Goal: Transaction & Acquisition: Purchase product/service

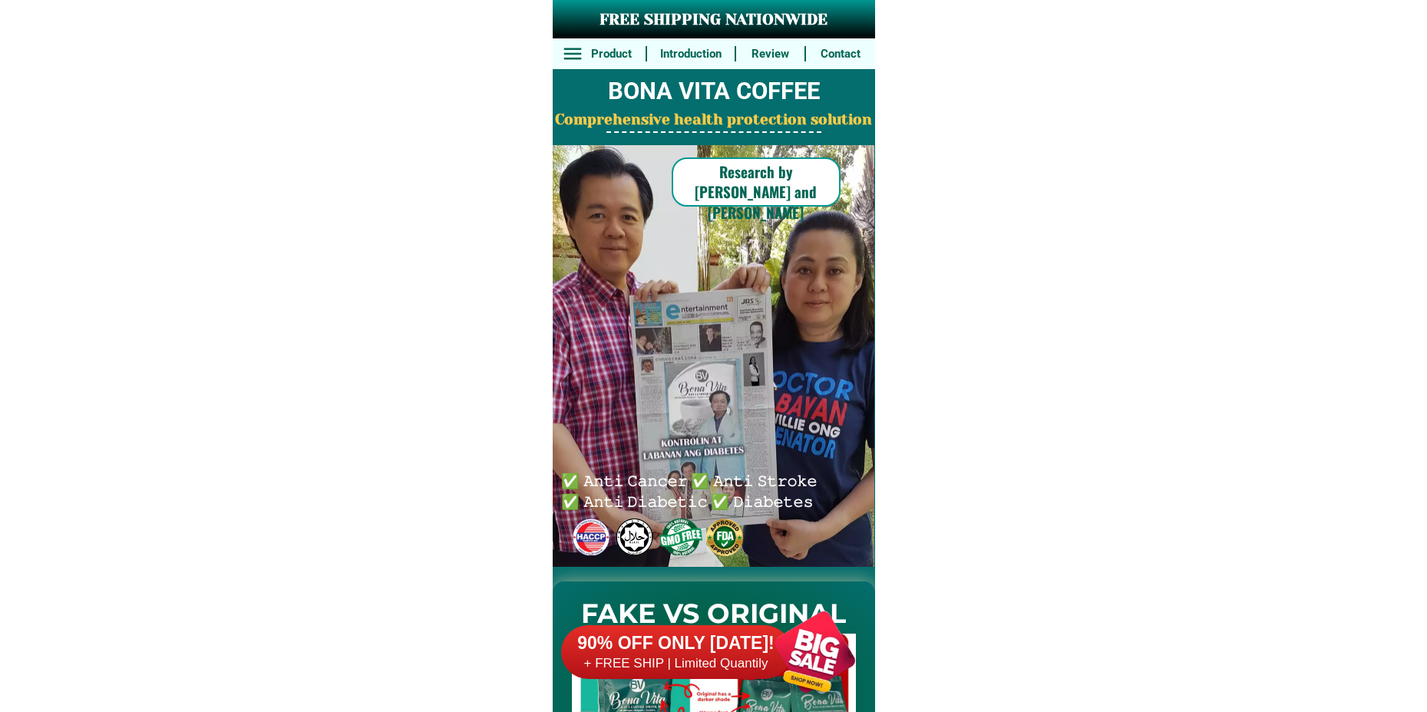
drag, startPoint x: 768, startPoint y: 676, endPoint x: 816, endPoint y: 433, distance: 248.0
click at [768, 675] on div at bounding box center [815, 651] width 121 height 121
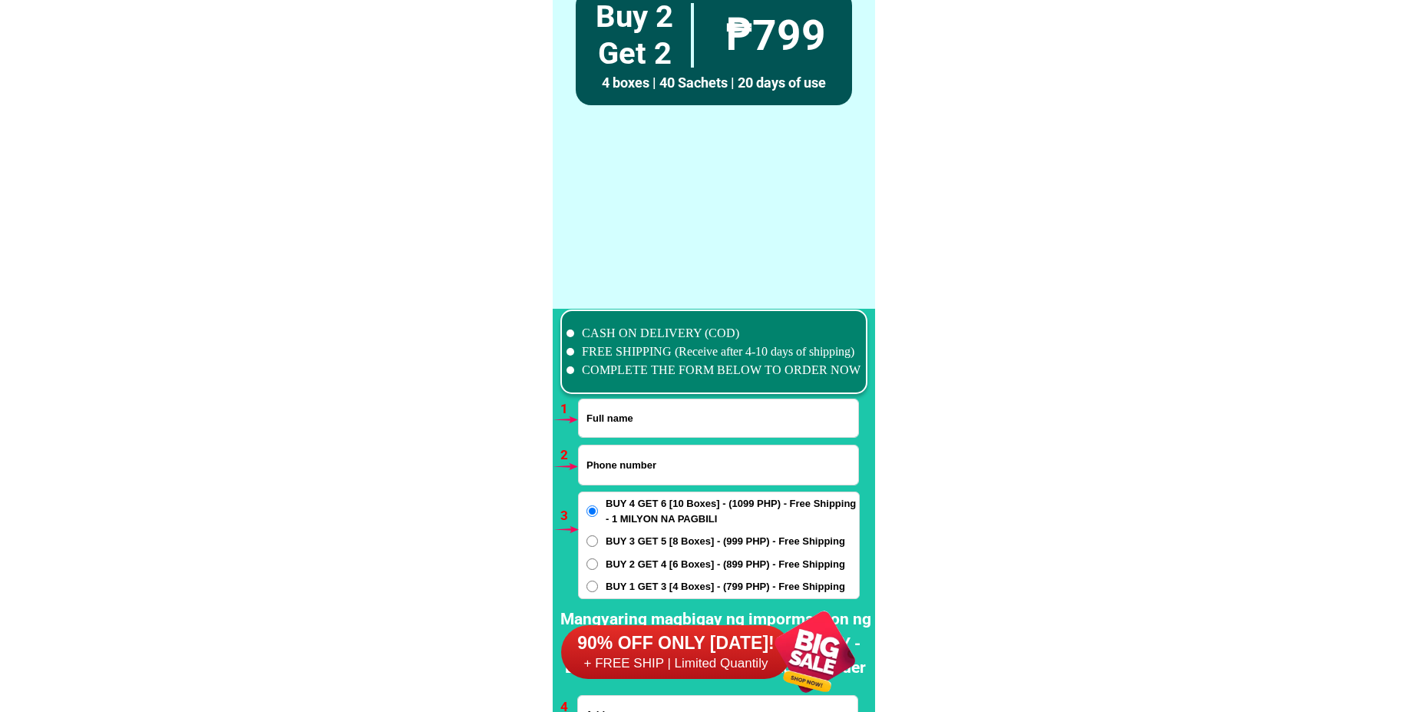
scroll to position [11289, 0]
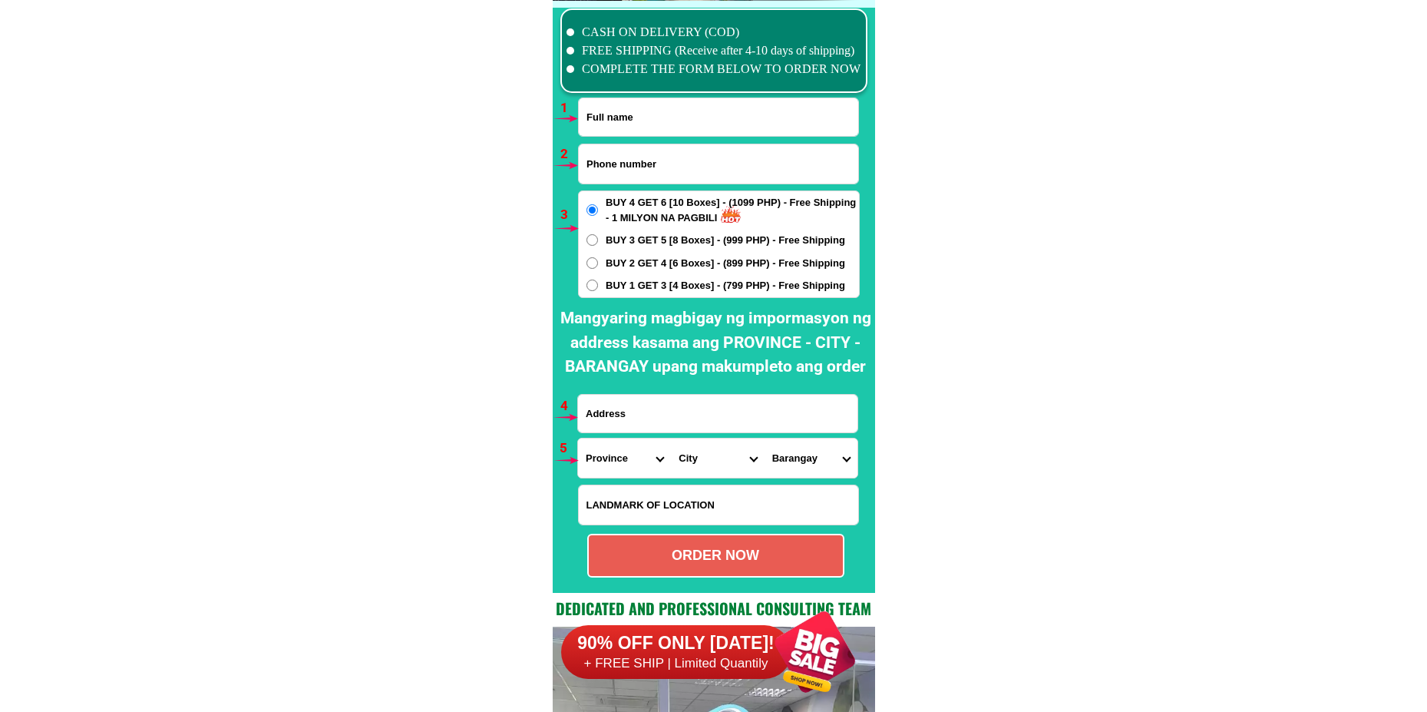
click at [636, 117] on input "Input full_name" at bounding box center [718, 117] width 279 height 38
paste input "[PERSON_NAME]"
type input "[PERSON_NAME]"
click at [635, 155] on input "Input phone_number" at bounding box center [718, 163] width 279 height 39
paste input "0975-6917068"
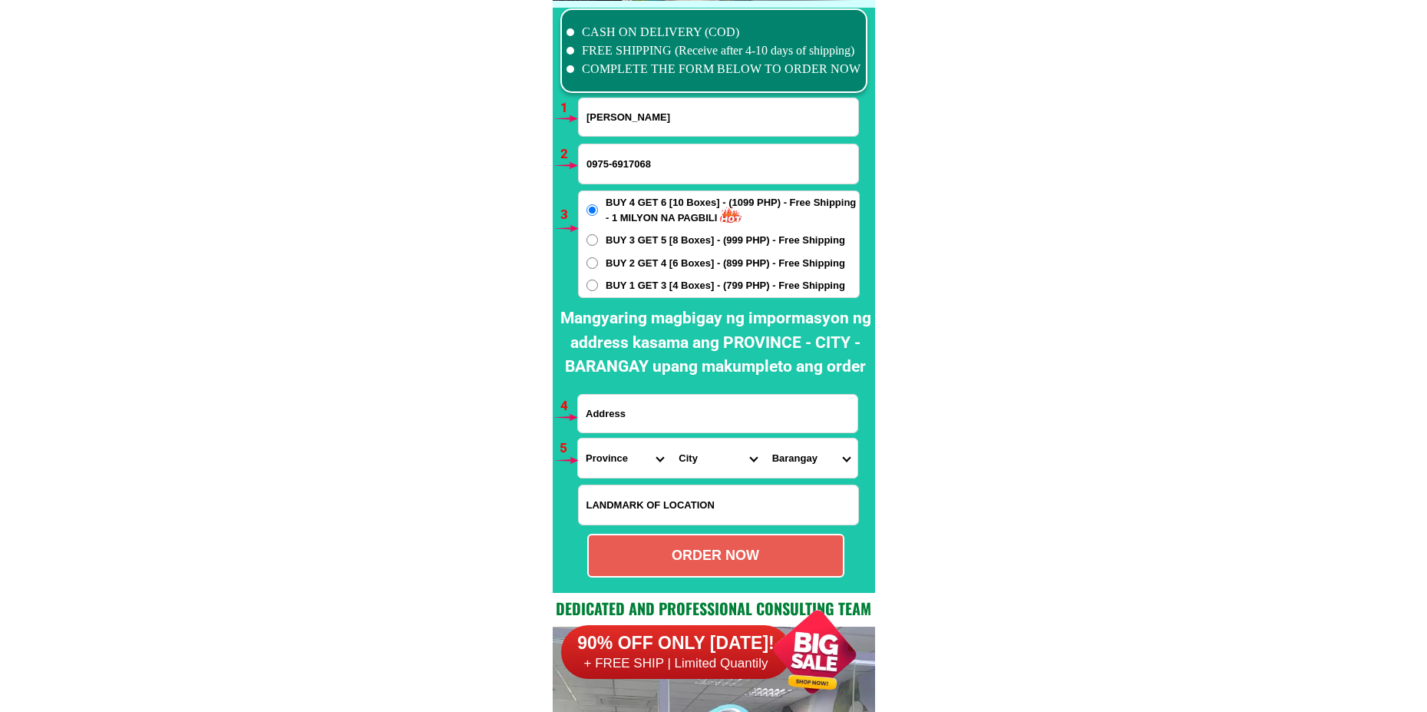
click at [611, 169] on input "0975-6917068" at bounding box center [718, 163] width 279 height 39
type input "09756917068"
click at [581, 206] on label "BUY 4 GET 6 [10 Boxes] - (1099 PHP) - Free Shipping - 1 MILYON NA PAGBILI" at bounding box center [719, 210] width 280 height 30
click at [587, 206] on input "BUY 4 GET 6 [10 Boxes] - (1099 PHP) - Free Shipping - 1 MILYON NA PAGBILI" at bounding box center [593, 210] width 12 height 12
click at [643, 420] on input "Input address" at bounding box center [717, 414] width 279 height 38
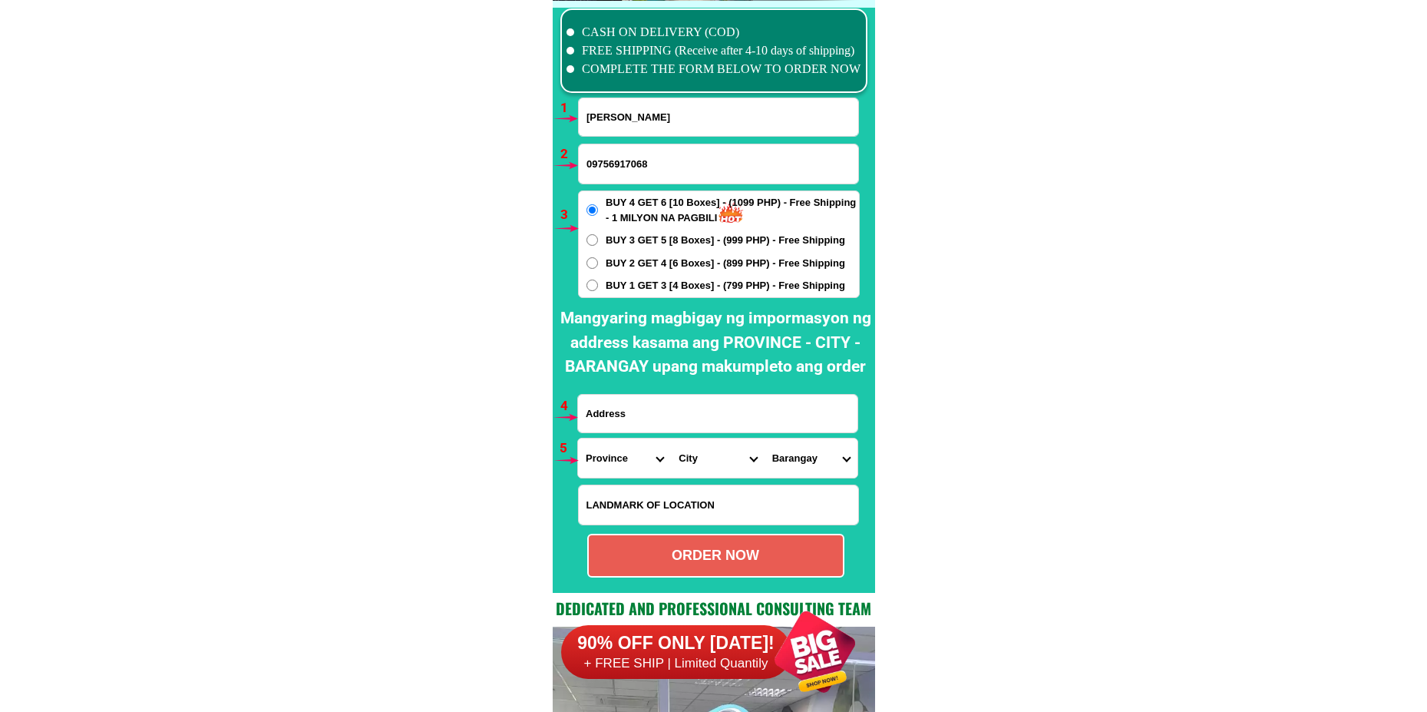
paste input "Purok Bagong Lipunan, Brgy. [GEOGRAPHIC_DATA][PERSON_NAME], [GEOGRAPHIC_DATA], …"
type input "Purok Bagong Lipunan, Brgy. [GEOGRAPHIC_DATA][PERSON_NAME], [GEOGRAPHIC_DATA], …"
click at [825, 384] on form "[PERSON_NAME] 09756917068 ORDER NOW Purok Bagong Lipunan, Brgy. [GEOGRAPHIC_DAT…" at bounding box center [718, 337] width 283 height 480
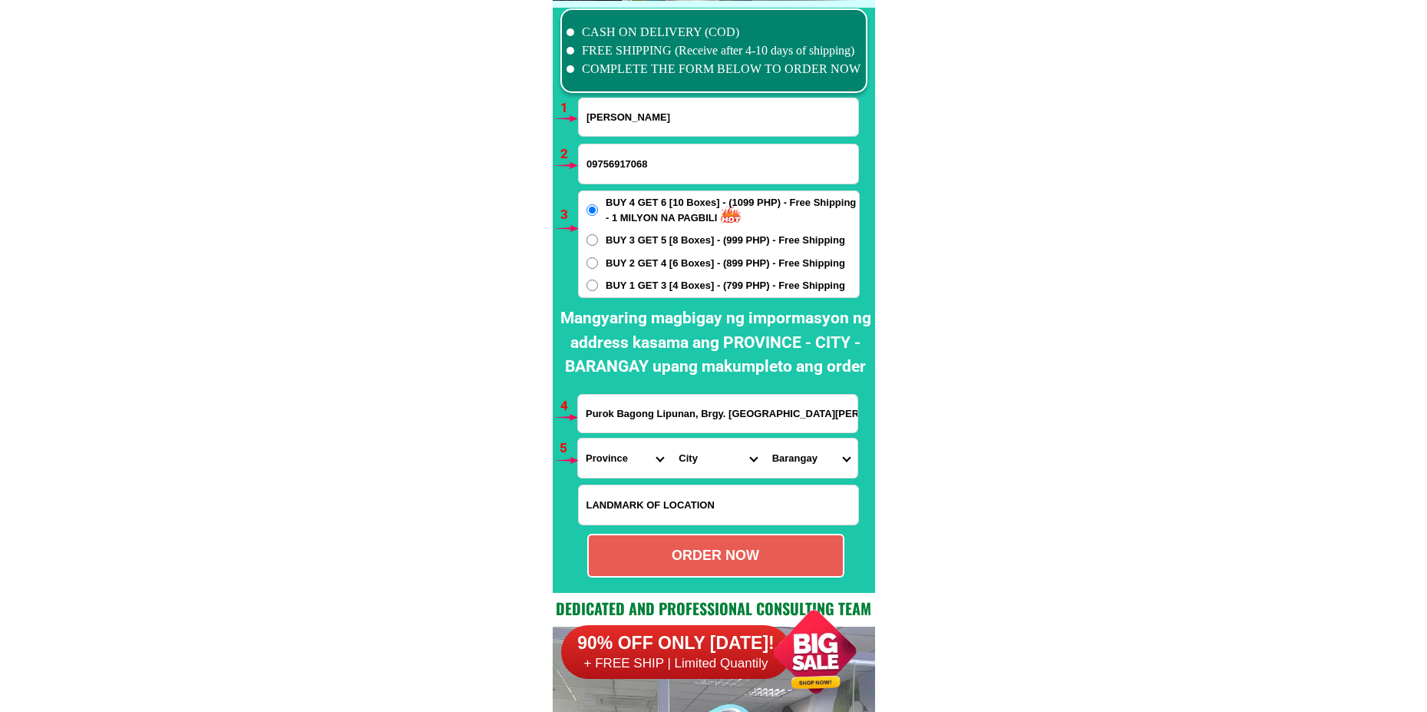
click at [612, 465] on select "Province [GEOGRAPHIC_DATA] [GEOGRAPHIC_DATA][PERSON_NAME][GEOGRAPHIC_DATA][GEOG…" at bounding box center [624, 457] width 93 height 39
select select "63_811"
click at [578, 438] on select "Province [GEOGRAPHIC_DATA] [GEOGRAPHIC_DATA][PERSON_NAME][GEOGRAPHIC_DATA][GEOG…" at bounding box center [624, 457] width 93 height 39
click at [711, 460] on select "City Aborlan [PERSON_NAME] Brookes-point [GEOGRAPHIC_DATA][PERSON_NAME][GEOGRAP…" at bounding box center [717, 457] width 93 height 39
select select "63_8115896"
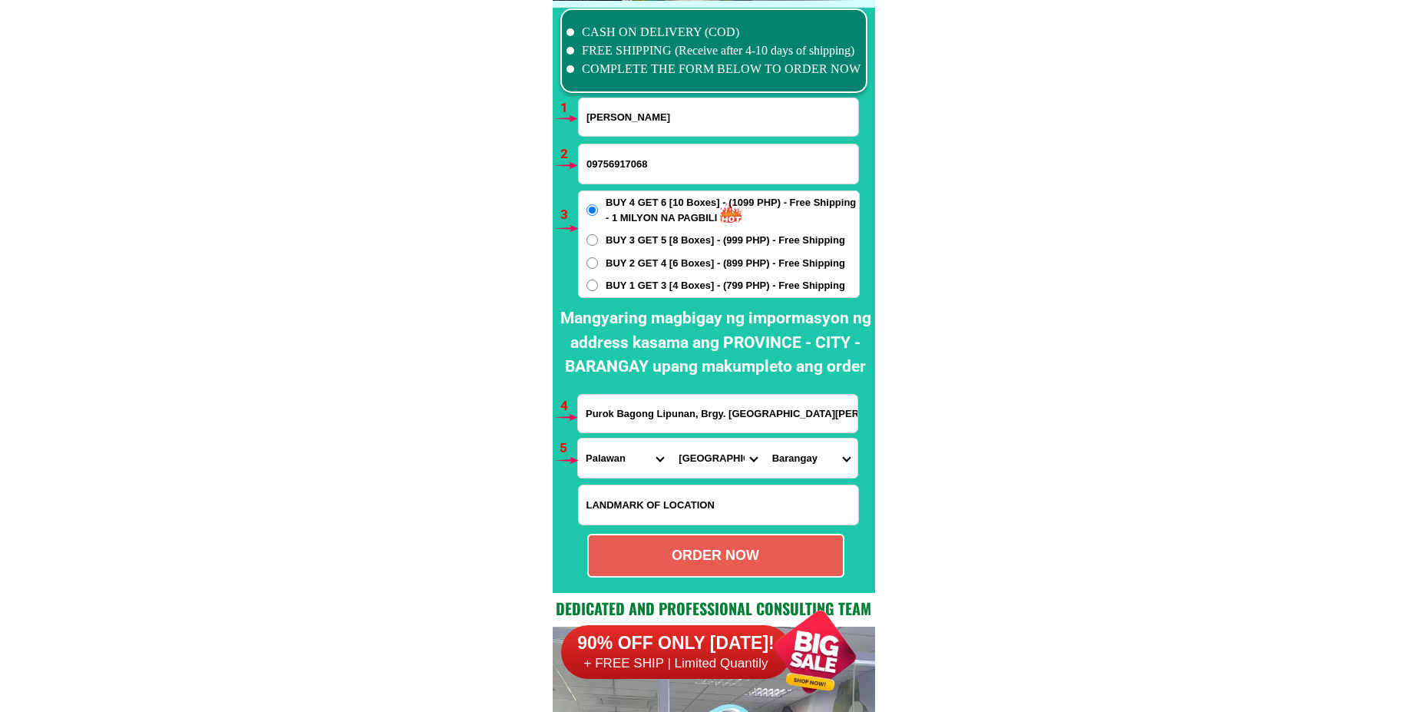
click at [671, 438] on select "City Aborlan [PERSON_NAME] Brookes-point [GEOGRAPHIC_DATA][PERSON_NAME][GEOGRAP…" at bounding box center [717, 457] width 93 height 39
drag, startPoint x: 810, startPoint y: 454, endPoint x: 811, endPoint y: 440, distance: 14.6
click at [807, 454] on select "Barangay [PERSON_NAME] Bagong bayan Bagong pag-asa Bagong pag-asa (pob.) Bagong…" at bounding box center [811, 457] width 93 height 39
select select "63_81158969284"
click at [765, 438] on select "Barangay [PERSON_NAME] Bagong bayan Bagong pag-asa Bagong pag-asa (pob.) Bagong…" at bounding box center [811, 457] width 93 height 39
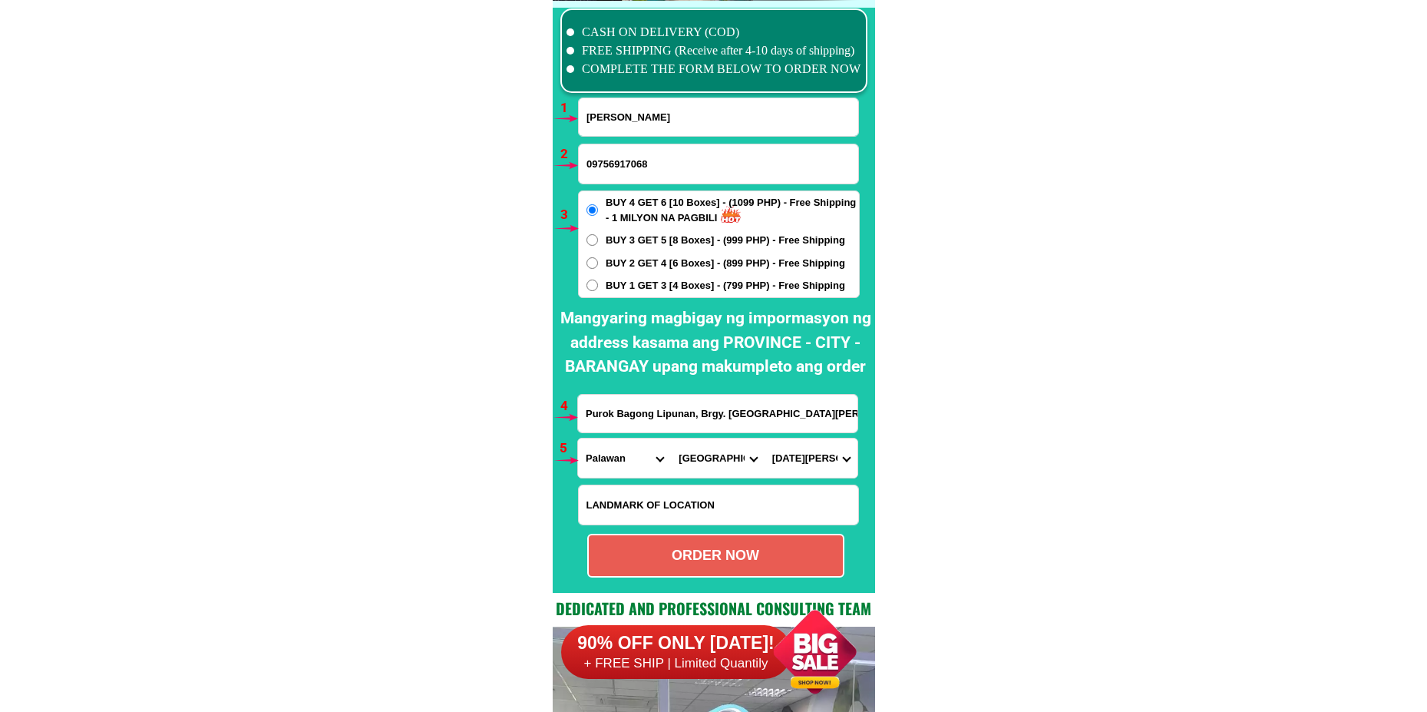
click at [666, 290] on span "BUY 1 GET 3 [4 Boxes] - (799 PHP) - Free Shipping" at bounding box center [726, 285] width 240 height 15
click at [598, 290] on input "BUY 1 GET 3 [4 Boxes] - (799 PHP) - Free Shipping" at bounding box center [593, 285] width 12 height 12
click at [678, 543] on div "ORDER NOW" at bounding box center [715, 556] width 257 height 44
radio input "true"
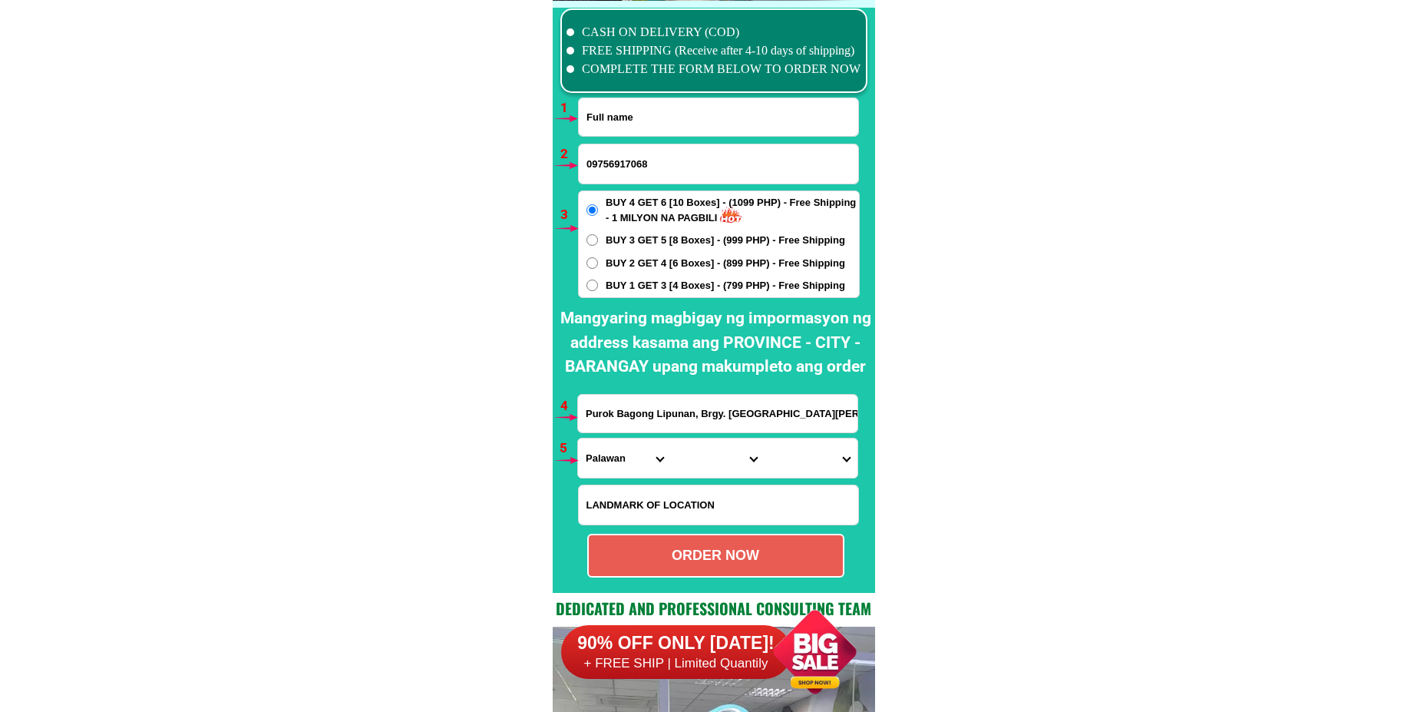
click at [656, 117] on input "Input full_name" at bounding box center [718, 117] width 279 height 38
paste input "[PERSON_NAME]"
type input "[PERSON_NAME]"
click at [613, 161] on input "09756917068" at bounding box center [718, 163] width 279 height 39
paste input "09423026141"
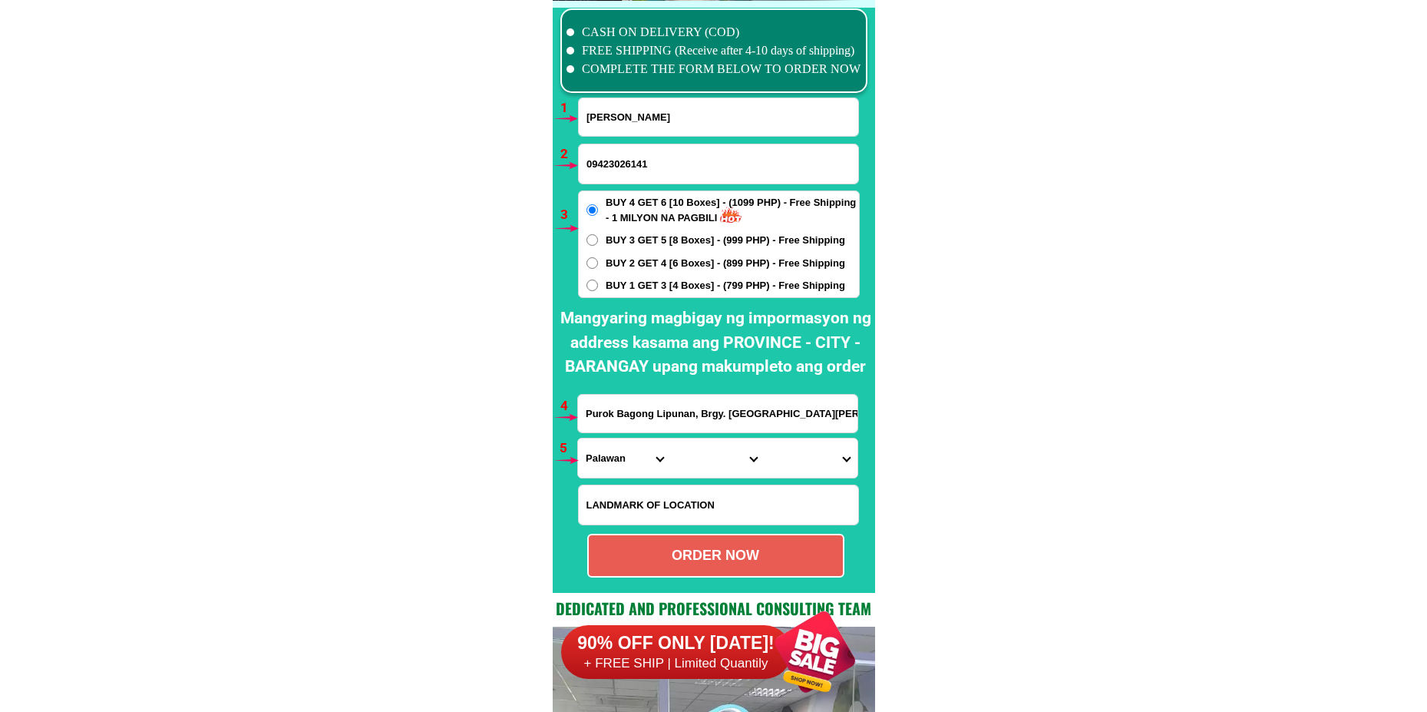
type input "09423026141"
click at [631, 266] on span "BUY 2 GET 4 [6 Boxes] - (899 PHP) - Free Shipping" at bounding box center [726, 263] width 240 height 15
click at [598, 266] on input "BUY 2 GET 4 [6 Boxes] - (899 PHP) - Free Shipping" at bounding box center [593, 263] width 12 height 12
radio input "true"
click at [631, 291] on span "BUY 1 GET 3 [4 Boxes] - (799 PHP) - Free Shipping" at bounding box center [726, 285] width 240 height 15
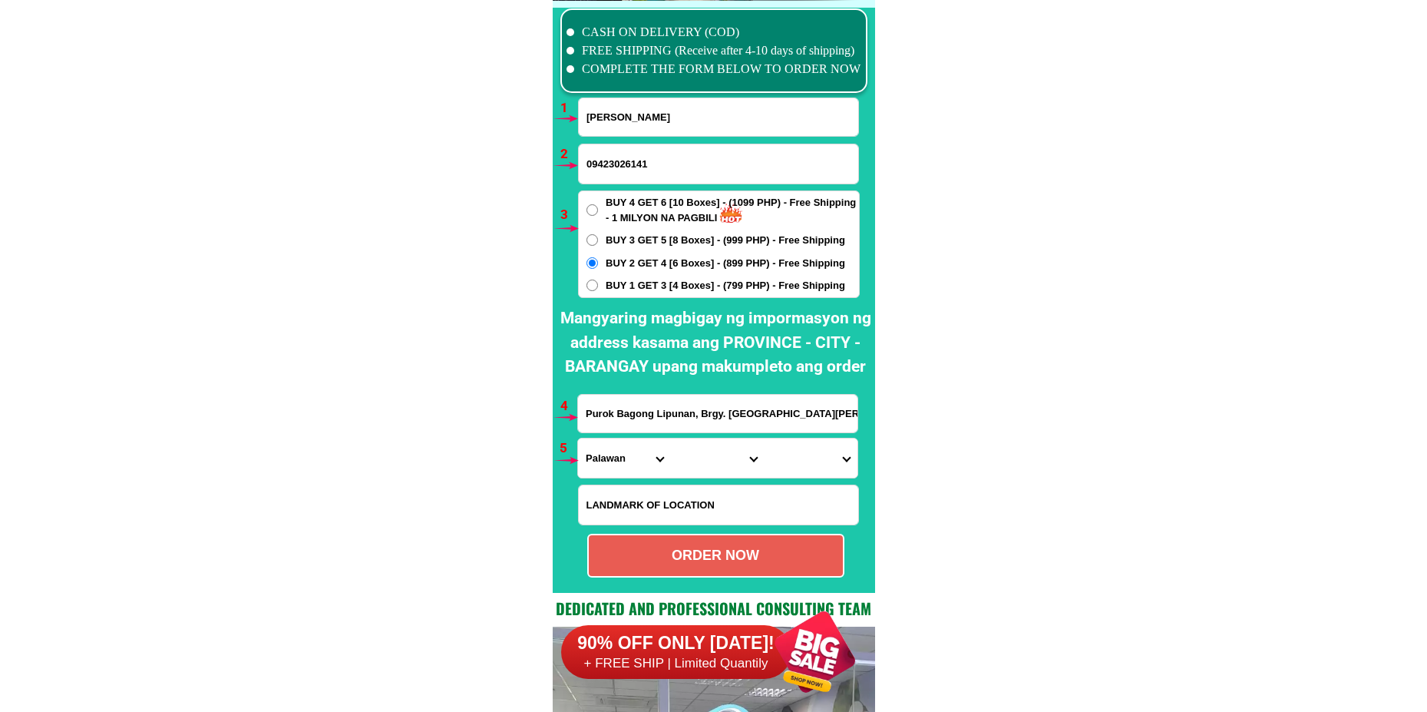
click at [598, 291] on input "BUY 1 GET 3 [4 Boxes] - (799 PHP) - Free Shipping" at bounding box center [593, 285] width 12 height 12
radio input "true"
click at [732, 421] on input "Input address" at bounding box center [717, 414] width 279 height 38
paste input "Purok [STREET_ADDRESS]"
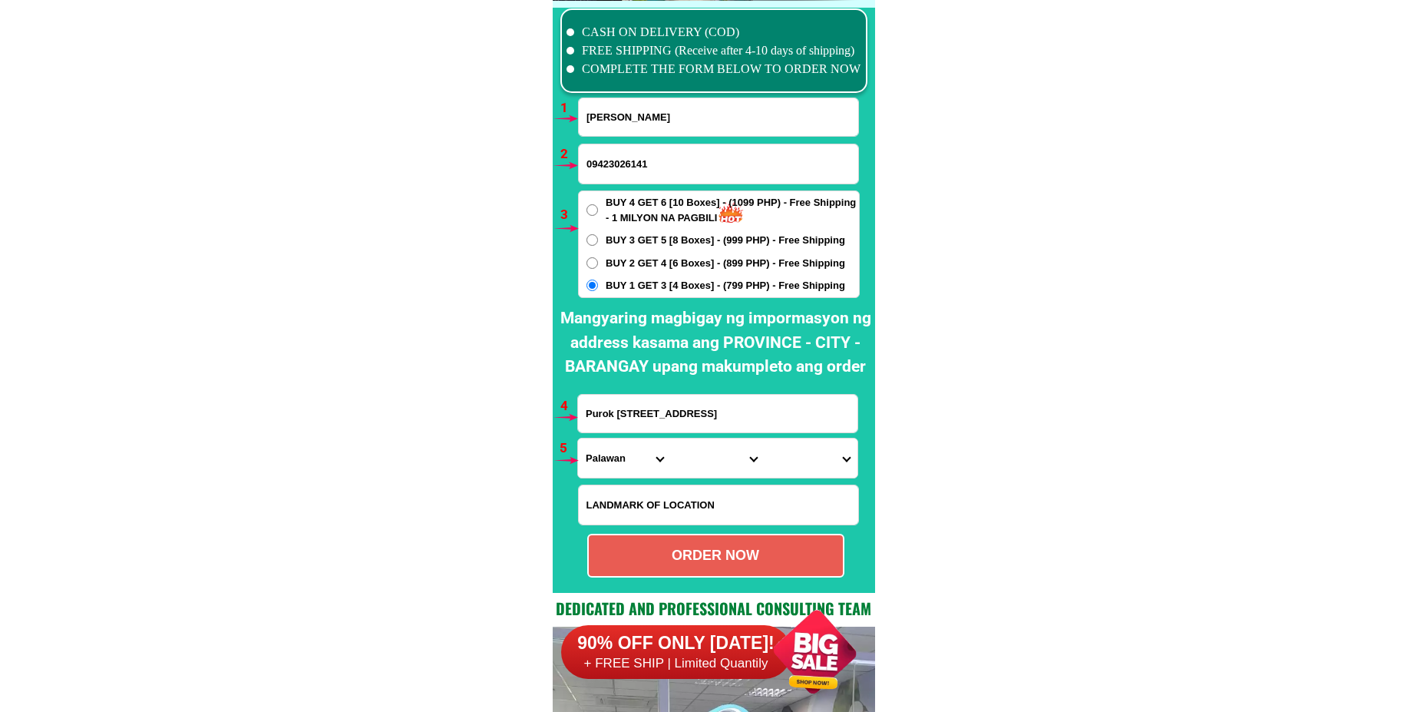
type input "Purok [STREET_ADDRESS]"
drag, startPoint x: 607, startPoint y: 453, endPoint x: 620, endPoint y: 439, distance: 19.0
click at [607, 453] on select "Province [GEOGRAPHIC_DATA] [GEOGRAPHIC_DATA][PERSON_NAME][GEOGRAPHIC_DATA][GEOG…" at bounding box center [624, 457] width 93 height 39
select select "63_219"
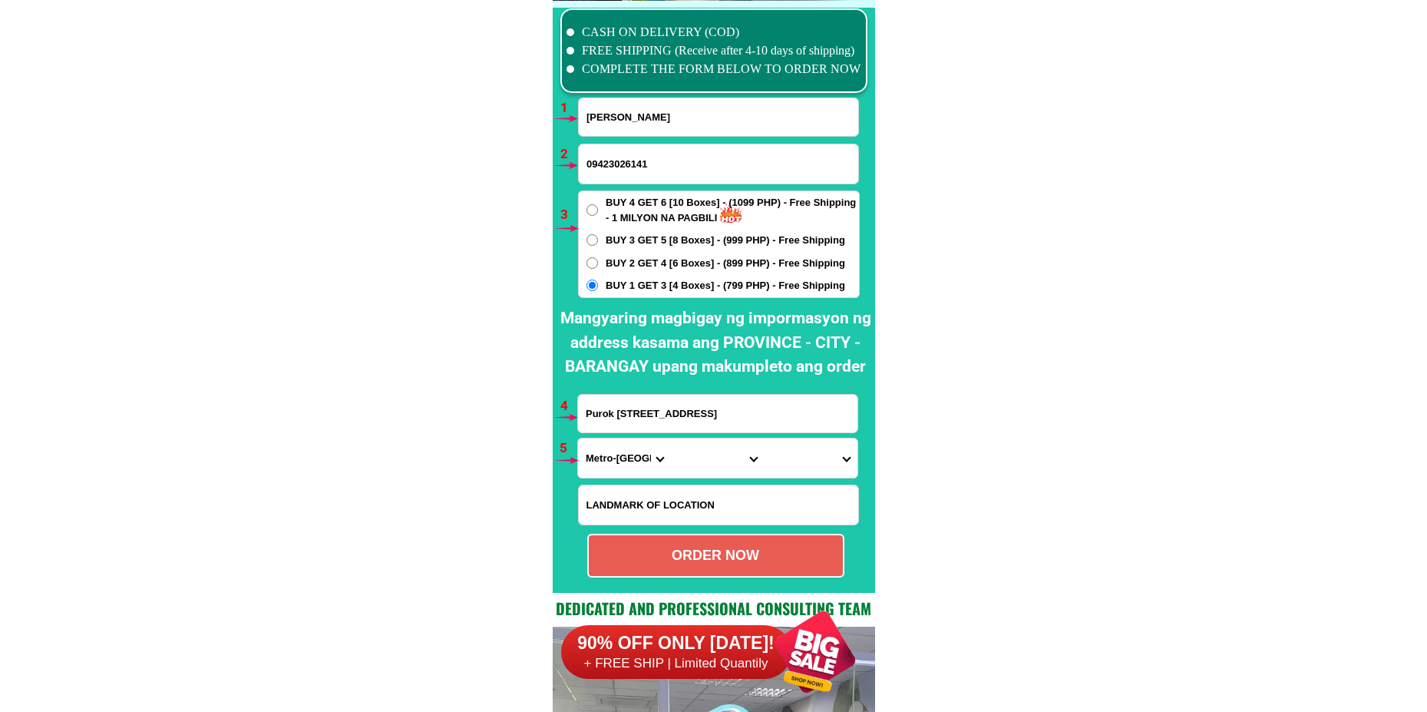
click at [578, 438] on select "Province [GEOGRAPHIC_DATA] [GEOGRAPHIC_DATA][PERSON_NAME][GEOGRAPHIC_DATA][GEOG…" at bounding box center [624, 457] width 93 height 39
click at [715, 458] on select "City [GEOGRAPHIC_DATA] [GEOGRAPHIC_DATA] [GEOGRAPHIC_DATA] [GEOGRAPHIC_DATA]-ci…" at bounding box center [717, 457] width 93 height 39
select select "63_2194070"
click at [671, 438] on select "City [GEOGRAPHIC_DATA] [GEOGRAPHIC_DATA] [GEOGRAPHIC_DATA] [GEOGRAPHIC_DATA]-ci…" at bounding box center [717, 457] width 93 height 39
click at [822, 463] on select "Barangay [PERSON_NAME] [PERSON_NAME] Bagbag Bago bantay Bagong lipunan ng crame…" at bounding box center [811, 457] width 93 height 39
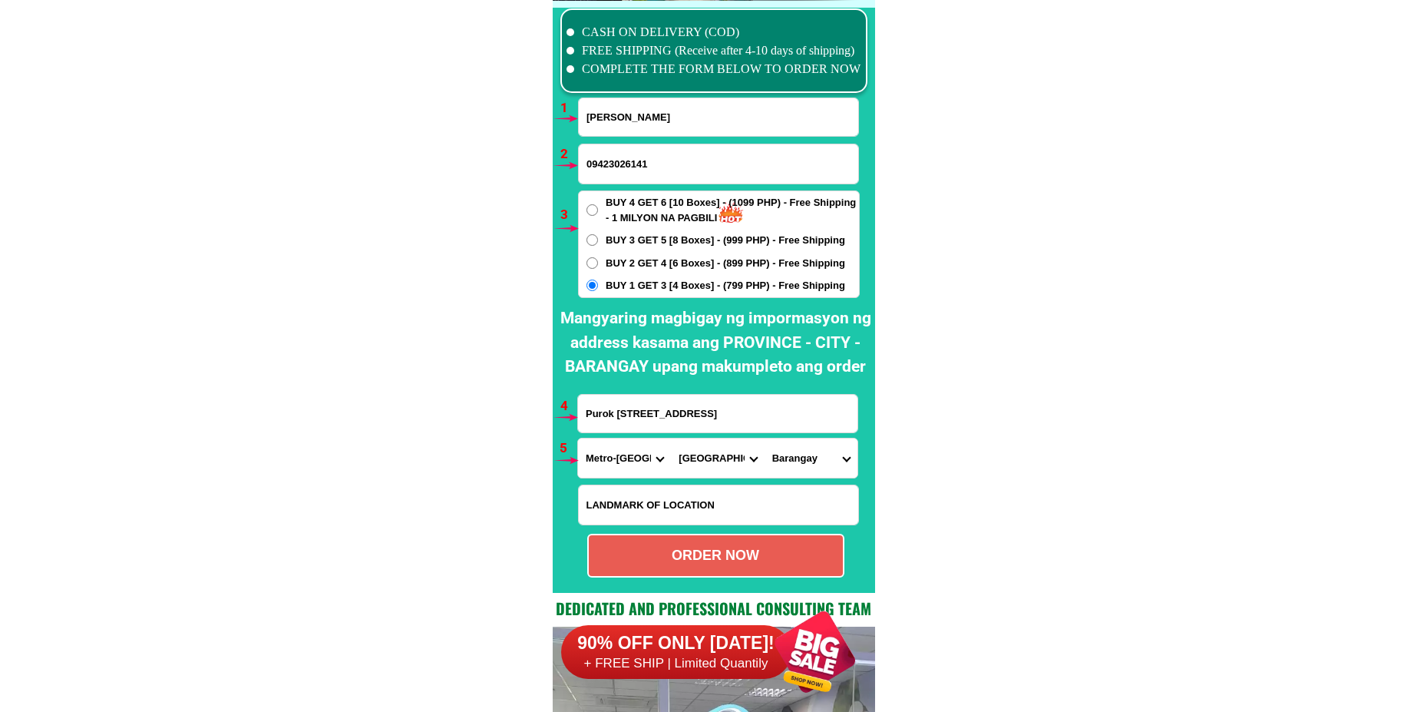
select select "63_21940707675"
click at [765, 438] on select "Barangay [PERSON_NAME] [PERSON_NAME] Bagbag Bago bantay Bagong lipunan ng crame…" at bounding box center [811, 457] width 93 height 39
click at [745, 565] on div "ORDER NOW" at bounding box center [716, 555] width 254 height 21
radio input "true"
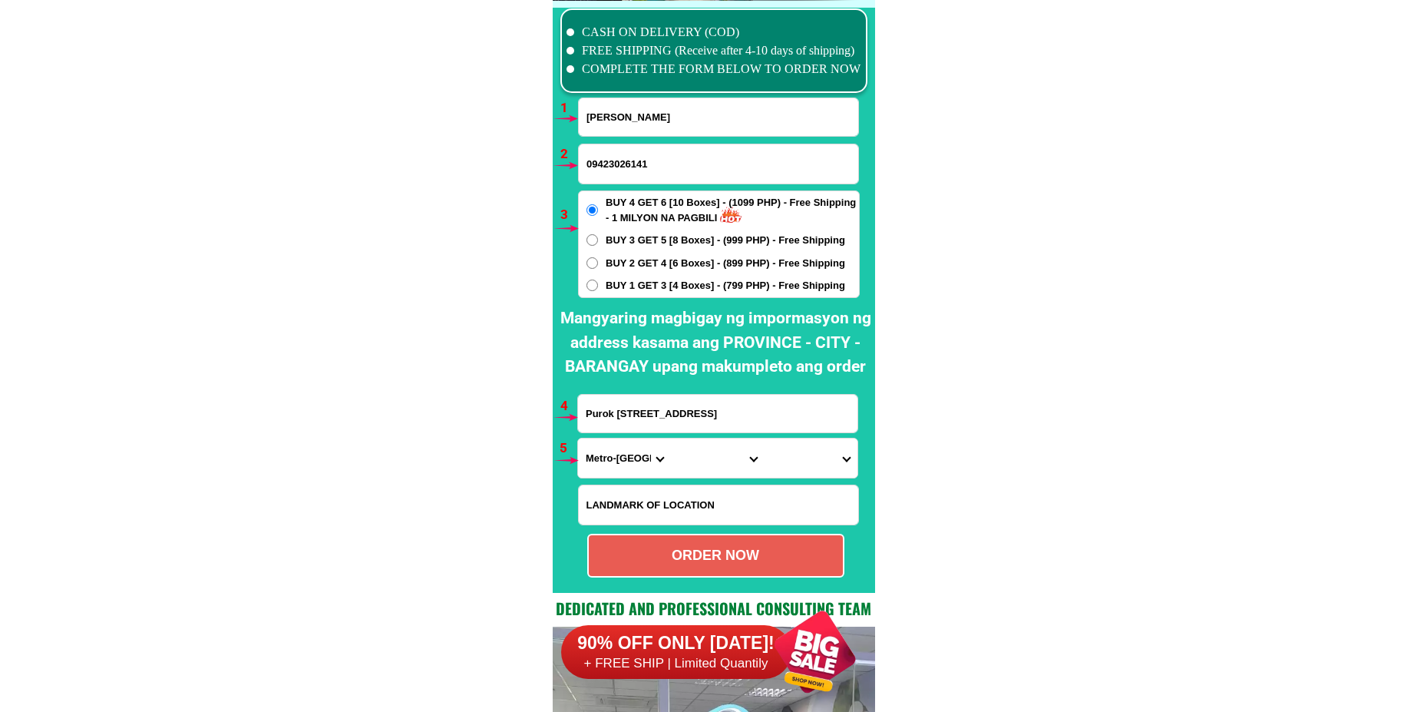
click at [696, 125] on input "[PERSON_NAME]" at bounding box center [718, 117] width 279 height 38
paste input "[PERSON_NAME]"
type input "[PERSON_NAME]"
click at [616, 173] on input "Input phone_number" at bounding box center [718, 163] width 279 height 39
paste input "09676521228"
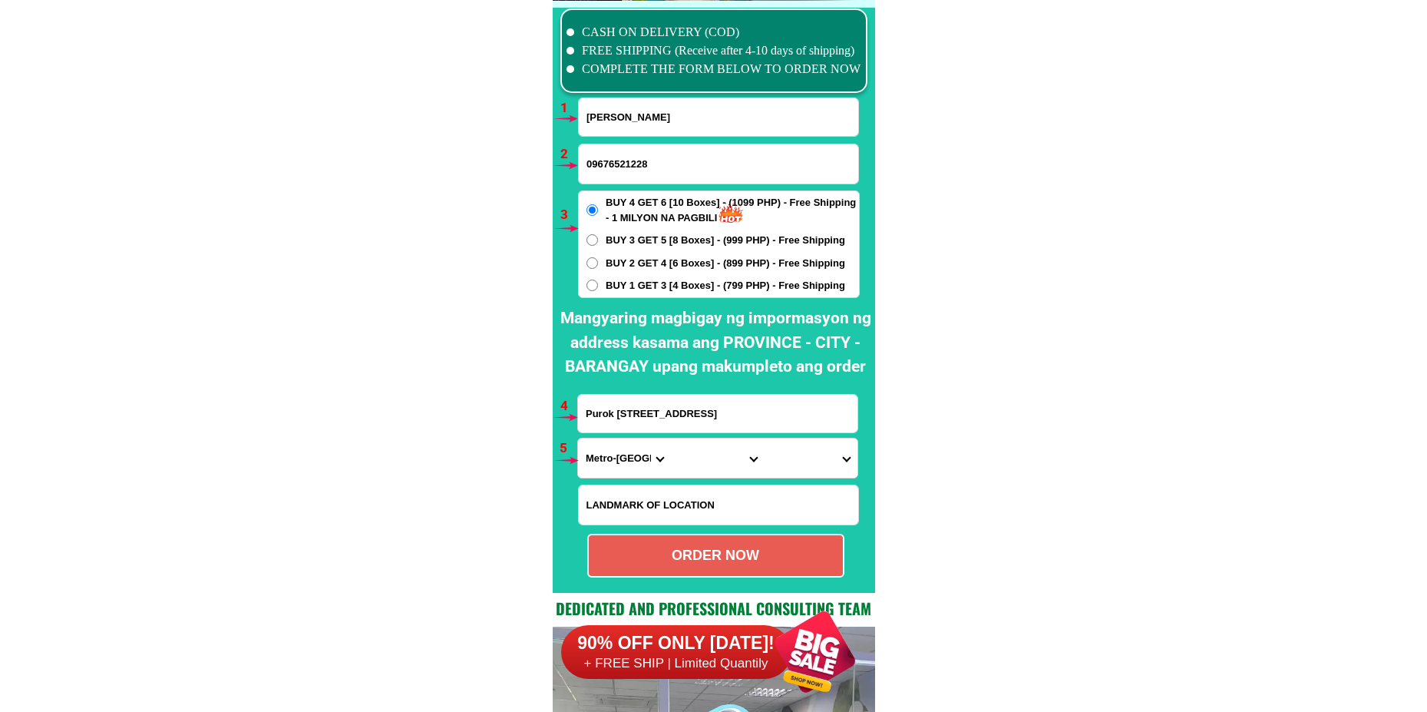
type input "09676521228"
click at [632, 411] on input "Purok [STREET_ADDRESS]" at bounding box center [717, 414] width 279 height 38
paste input "[PERSON_NAME] Ilocos Sur"
type input "[PERSON_NAME] Ilocos Sur"
click at [613, 464] on select "Province [GEOGRAPHIC_DATA] [GEOGRAPHIC_DATA][PERSON_NAME][GEOGRAPHIC_DATA][GEOG…" at bounding box center [624, 457] width 93 height 39
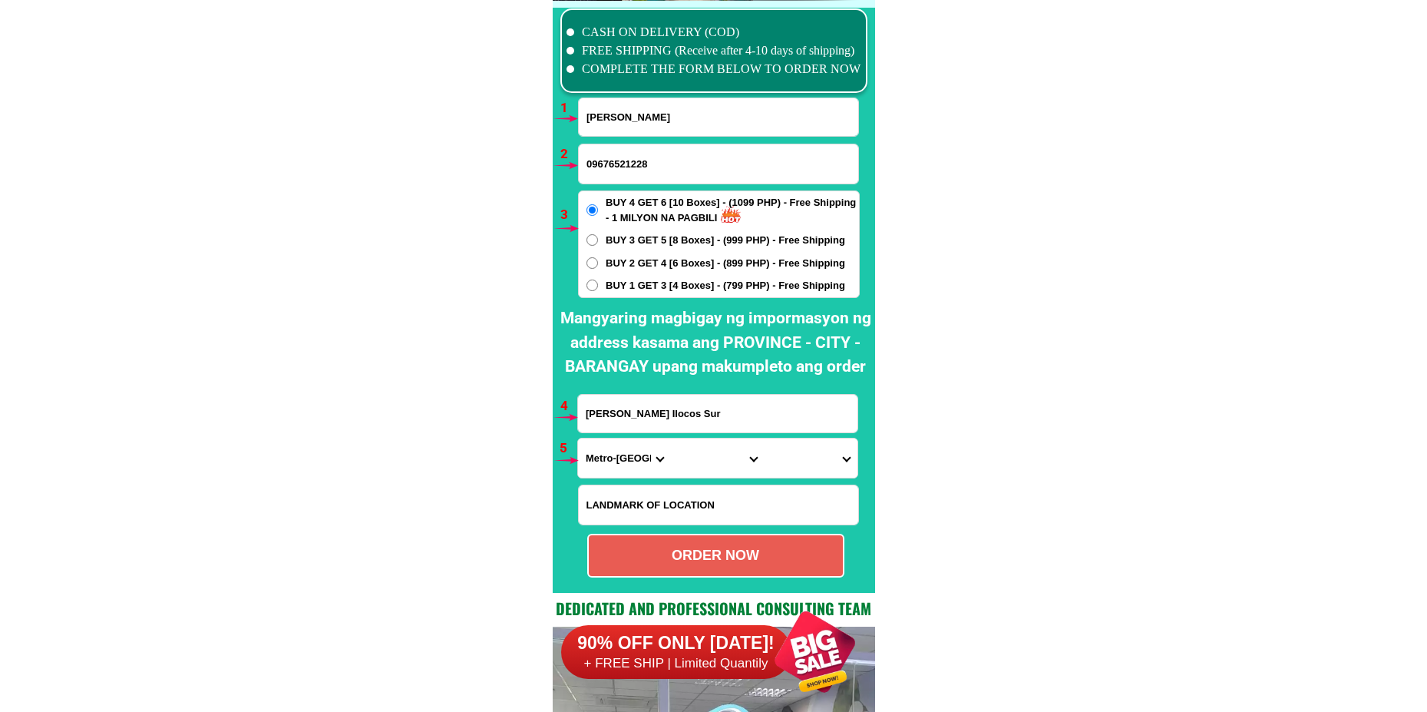
select select "63_682"
click at [578, 438] on select "Province [GEOGRAPHIC_DATA] [GEOGRAPHIC_DATA][PERSON_NAME][GEOGRAPHIC_DATA][GEOG…" at bounding box center [624, 457] width 93 height 39
drag, startPoint x: 674, startPoint y: 459, endPoint x: 682, endPoint y: 443, distance: 18.2
click at [674, 459] on select "City [GEOGRAPHIC_DATA][PERSON_NAME][GEOGRAPHIC_DATA][GEOGRAPHIC_DATA][GEOGRAPHI…" at bounding box center [717, 457] width 93 height 39
select select "63_682667"
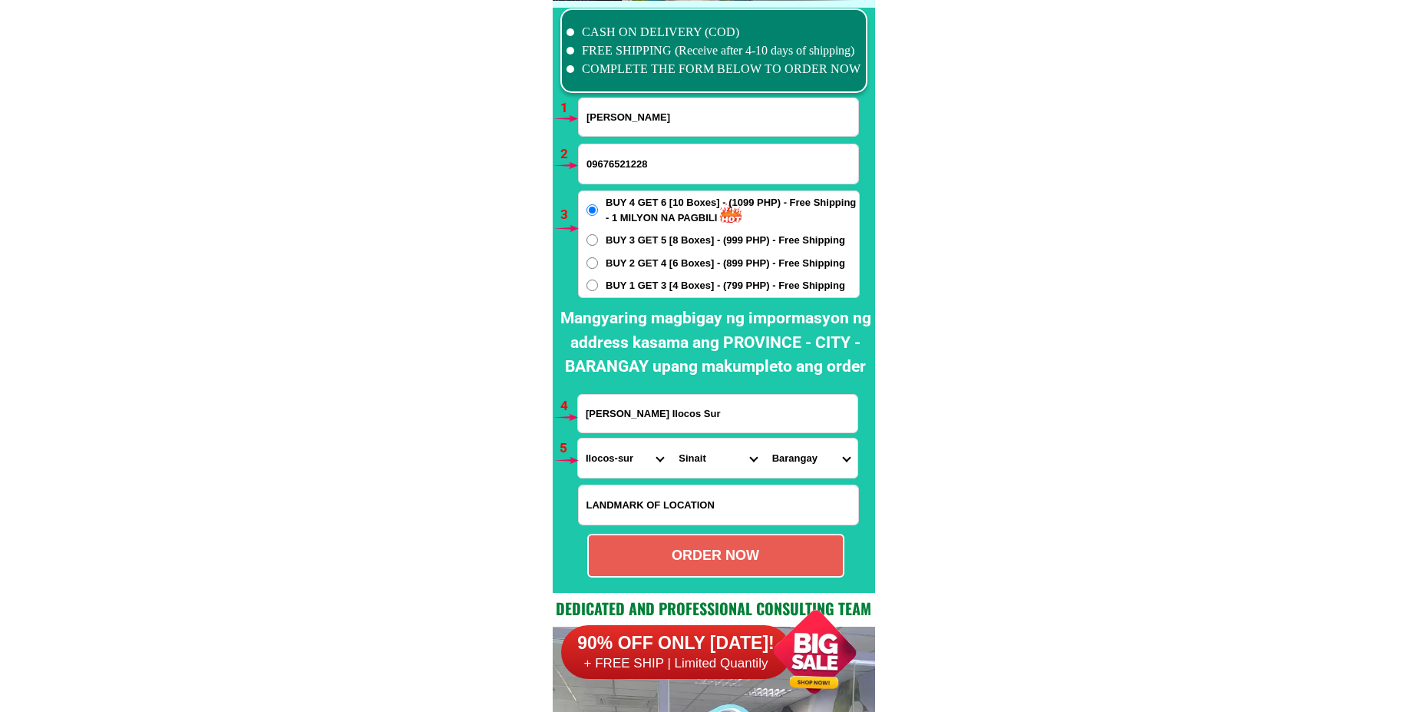
click at [671, 438] on select "City [GEOGRAPHIC_DATA][PERSON_NAME][GEOGRAPHIC_DATA][GEOGRAPHIC_DATA][GEOGRAPHI…" at bounding box center [717, 457] width 93 height 39
click at [808, 461] on select "Barangay Aguing Baliw Ballaigui (pob.) Baracbac Barikir Battog Binacud Cabangta…" at bounding box center [811, 457] width 93 height 39
select select "63_68266720696"
click at [765, 438] on select "Barangay Aguing Baliw Ballaigui (pob.) Baracbac Barikir Battog Binacud Cabangta…" at bounding box center [811, 457] width 93 height 39
click at [646, 557] on div "ORDER NOW" at bounding box center [716, 555] width 254 height 21
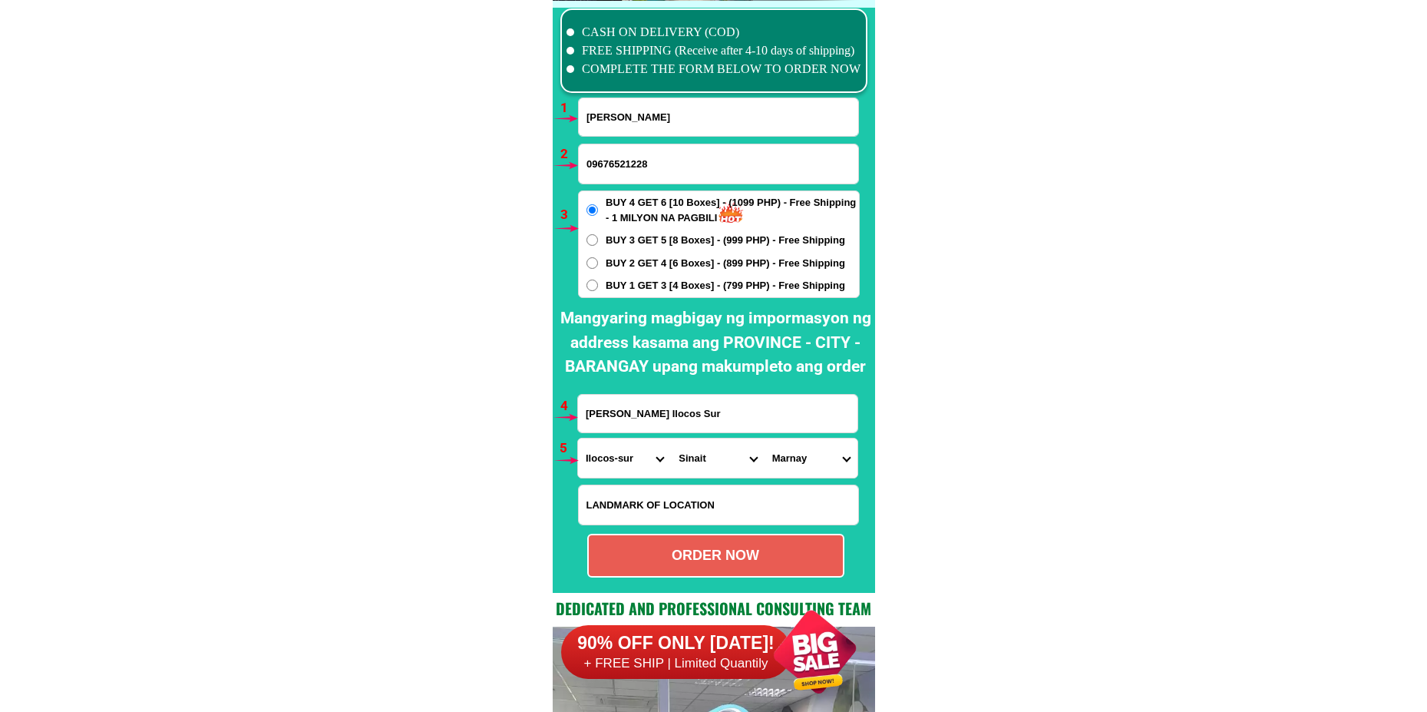
radio input "true"
click at [652, 114] on input "[PERSON_NAME]" at bounding box center [718, 117] width 279 height 38
paste input "[PERSON_NAME]"
type input "[PERSON_NAME]"
click at [659, 162] on input "09676521228" at bounding box center [718, 163] width 279 height 39
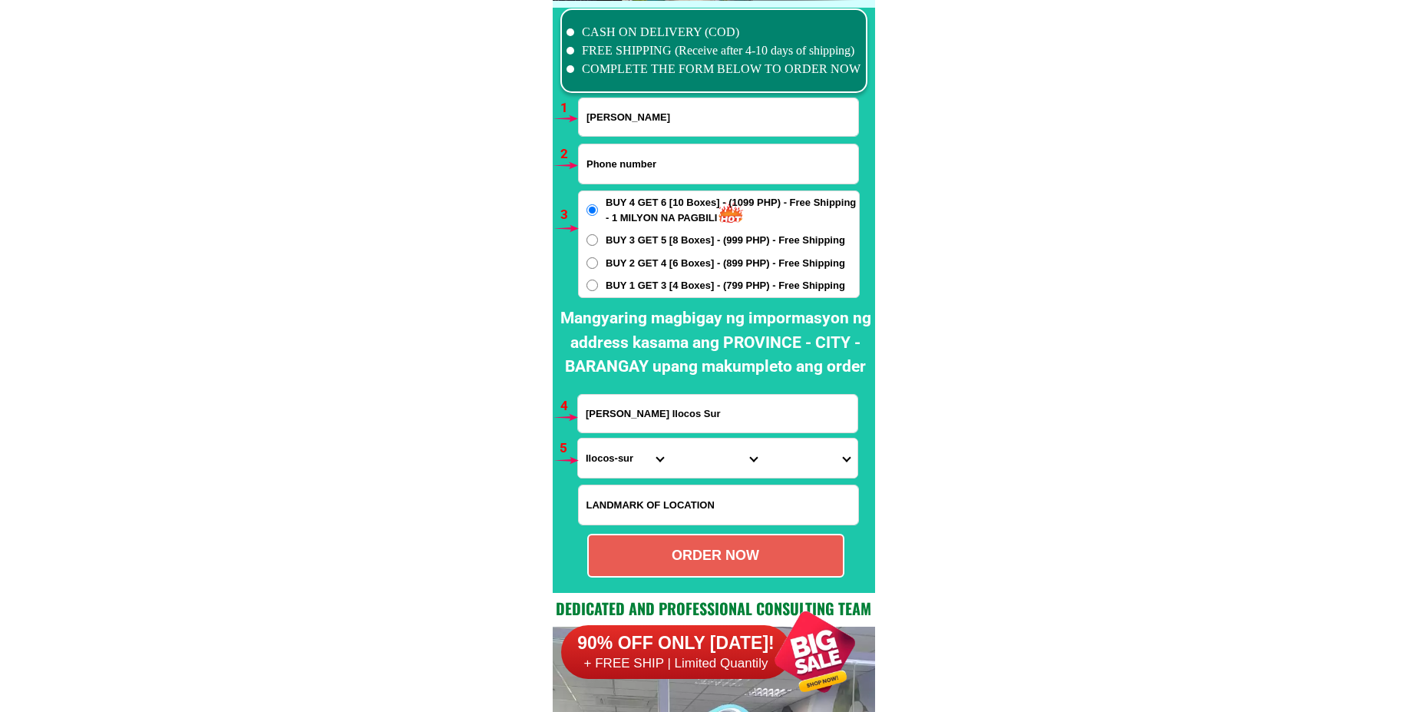
paste input "09614763397"
type input "09614763397"
click at [625, 287] on span "BUY 1 GET 3 [4 Boxes] - (799 PHP) - Free Shipping" at bounding box center [726, 285] width 240 height 15
click at [598, 287] on input "BUY 1 GET 3 [4 Boxes] - (799 PHP) - Free Shipping" at bounding box center [593, 285] width 12 height 12
radio input "true"
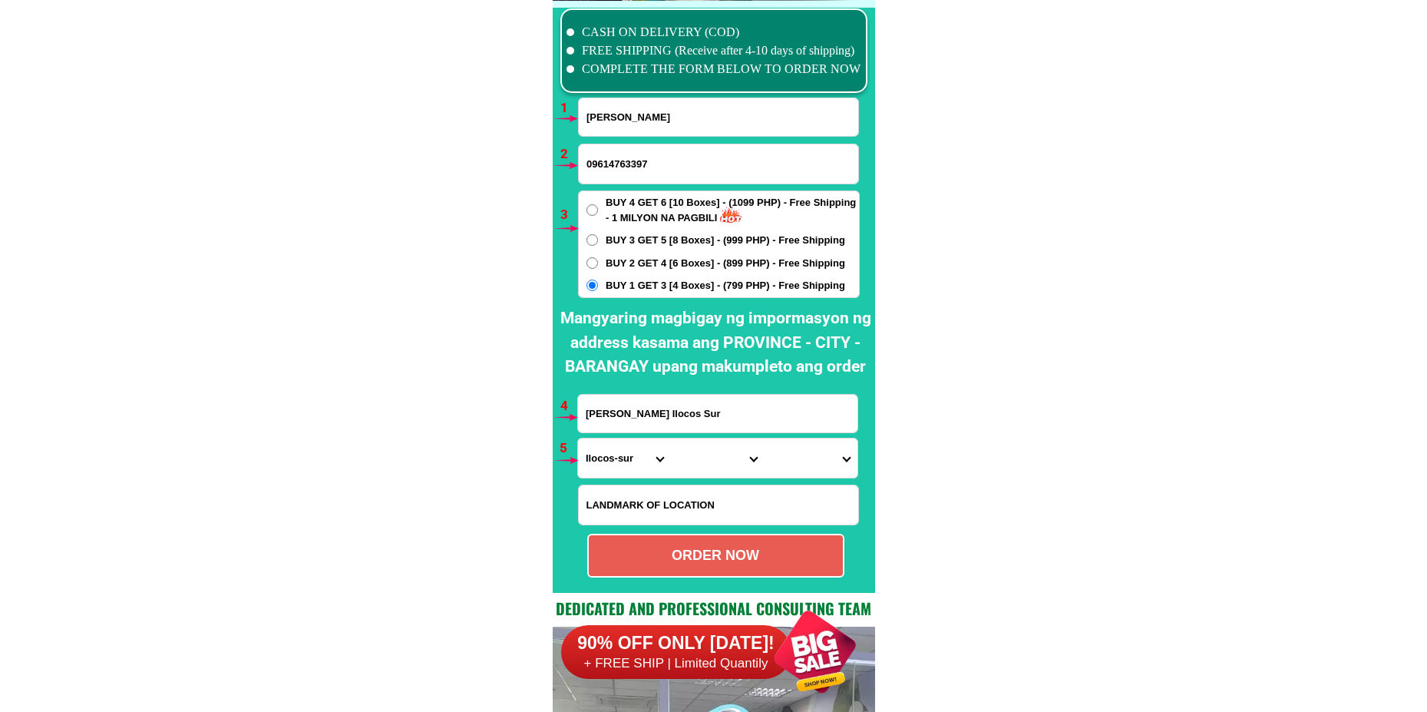
click at [624, 421] on input "[PERSON_NAME] Ilocos Sur" at bounding box center [717, 414] width 279 height 38
paste input "PH3 blk10B lot 6 Centella homes [PERSON_NAME]..."
type input "PH3 blk10B lot 6 Centella homes [PERSON_NAME]..."
click at [610, 458] on select "Province [GEOGRAPHIC_DATA] [GEOGRAPHIC_DATA][PERSON_NAME][GEOGRAPHIC_DATA][GEOG…" at bounding box center [624, 457] width 93 height 39
select select "63_993"
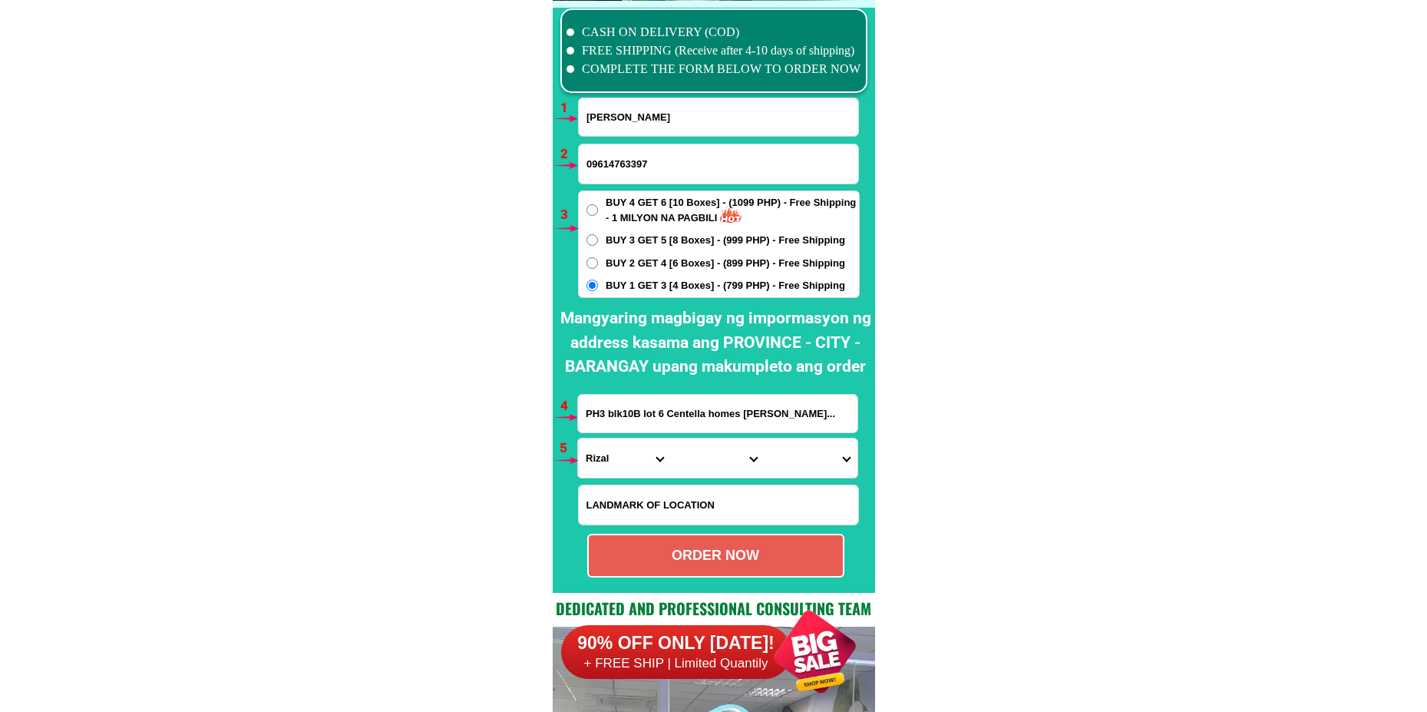
click at [578, 438] on select "Province [GEOGRAPHIC_DATA] [GEOGRAPHIC_DATA][PERSON_NAME][GEOGRAPHIC_DATA][GEOG…" at bounding box center [624, 457] width 93 height 39
click at [713, 452] on select "City Angono Antipolo-city [GEOGRAPHIC_DATA] [GEOGRAPHIC_DATA] [GEOGRAPHIC_DATA]…" at bounding box center [717, 457] width 93 height 39
select select "63_9933587"
click at [671, 438] on select "City Angono Antipolo-city [GEOGRAPHIC_DATA] [GEOGRAPHIC_DATA] [GEOGRAPHIC_DATA]…" at bounding box center [717, 457] width 93 height 39
click at [798, 460] on select "Barangay Balite (pob.) [GEOGRAPHIC_DATA][PERSON_NAME] [PERSON_NAME][GEOGRAPHIC_…" at bounding box center [811, 457] width 93 height 39
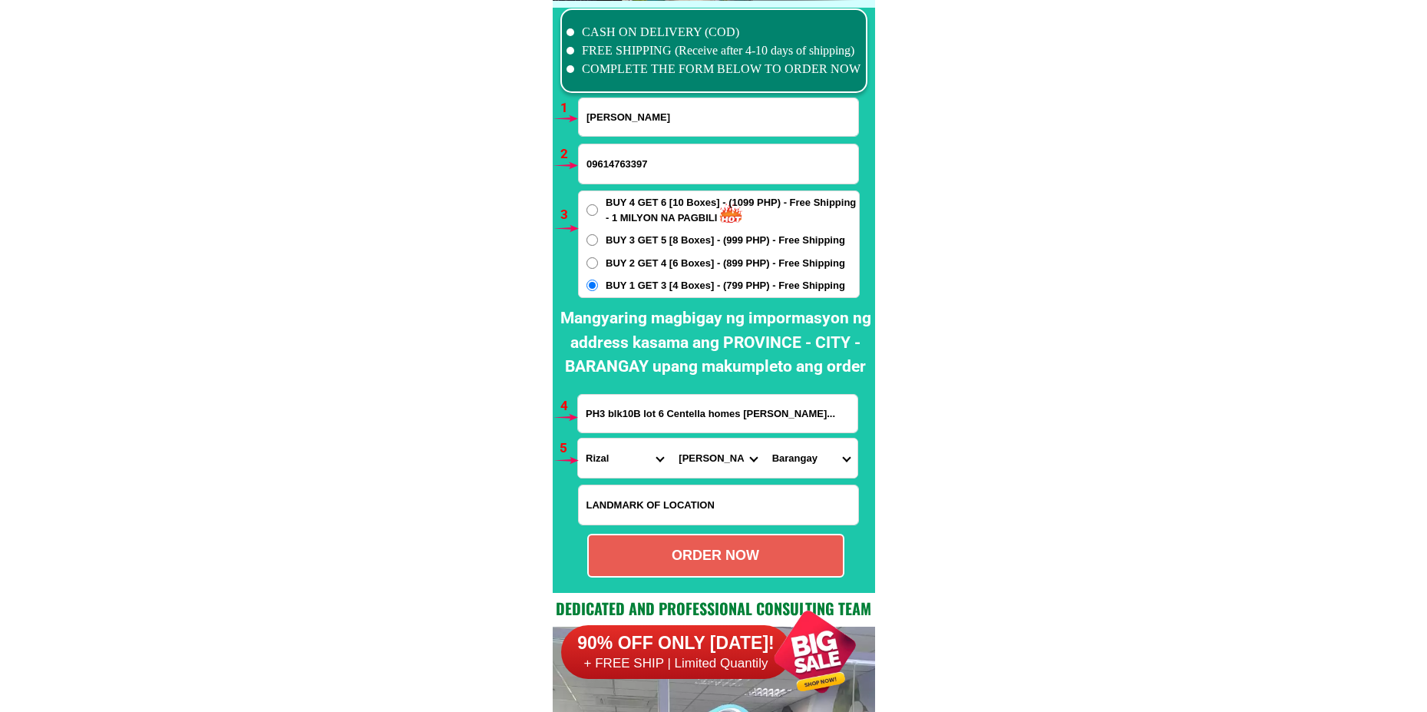
select select "63_99335872464"
click at [765, 438] on select "Barangay Balite (pob.) [GEOGRAPHIC_DATA][PERSON_NAME] [PERSON_NAME][GEOGRAPHIC_…" at bounding box center [811, 457] width 93 height 39
click at [706, 556] on div "ORDER NOW" at bounding box center [716, 555] width 254 height 21
radio input "true"
